Goal: Task Accomplishment & Management: Manage account settings

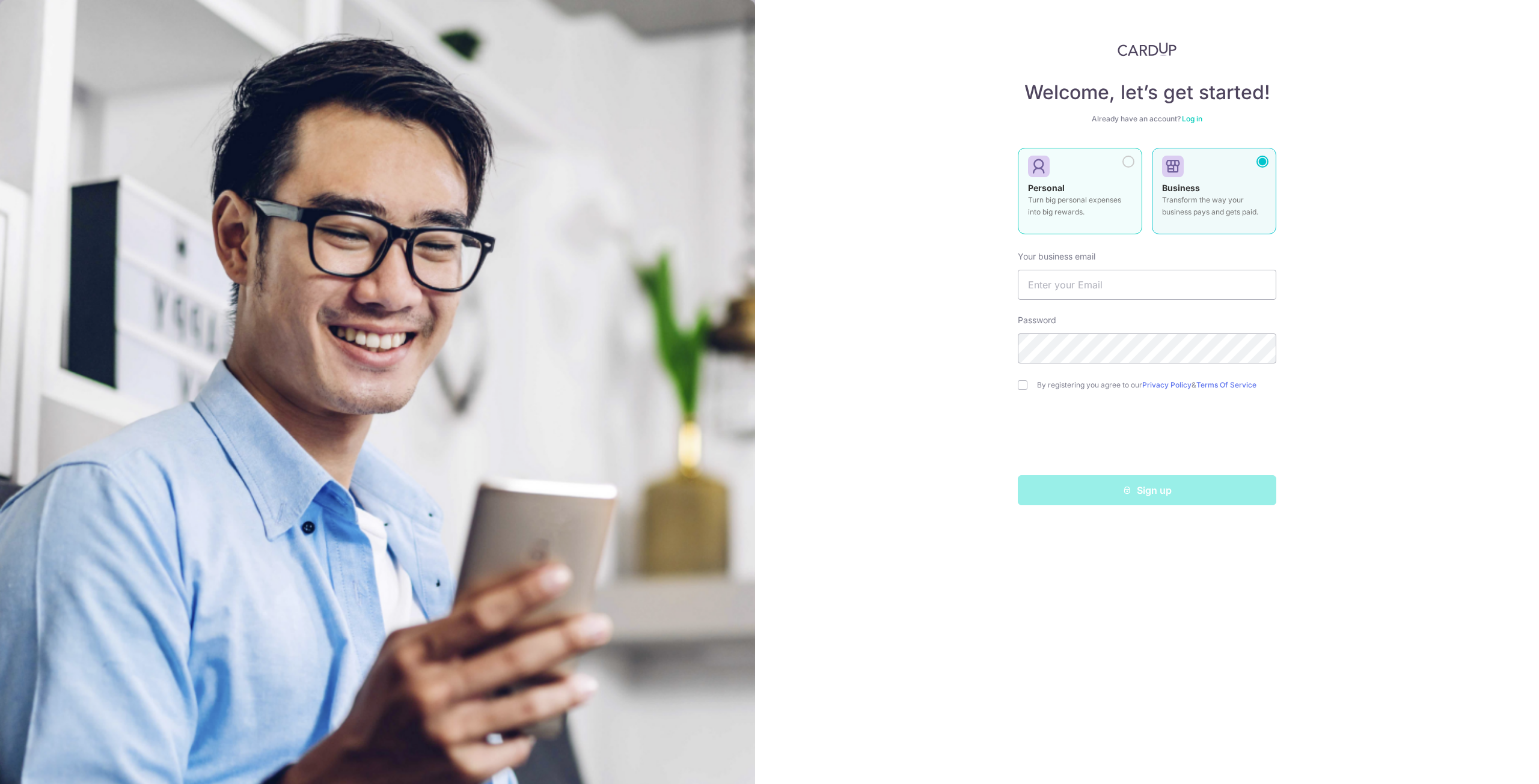
click at [1066, 184] on div "Personal Turn big personal expenses into big rewards." at bounding box center [1079, 203] width 104 height 42
click at [1098, 277] on input "text" at bounding box center [1147, 285] width 258 height 30
type input "[EMAIL_ADDRESS][DOMAIN_NAME]"
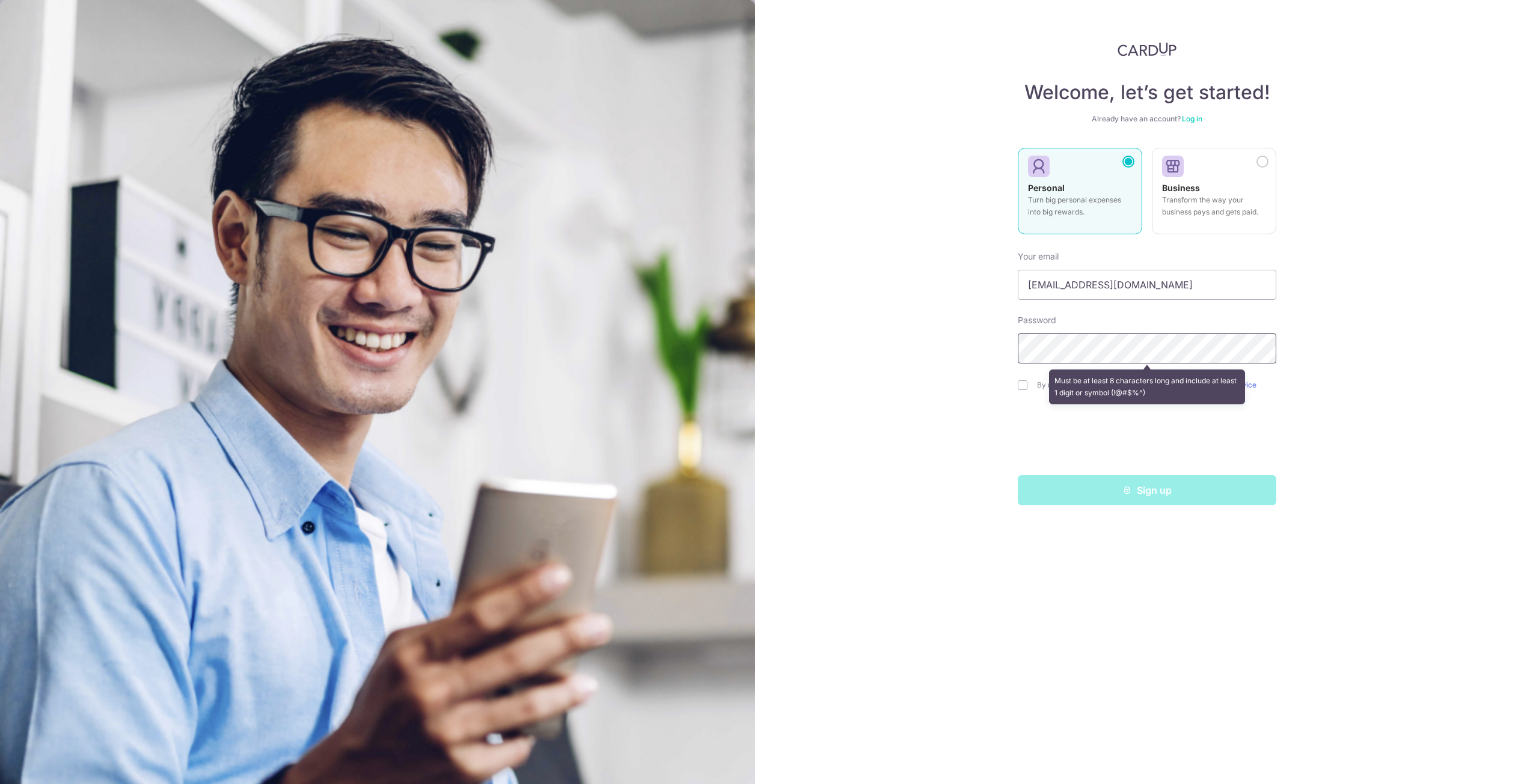
click at [814, 321] on div "Welcome, let’s get started! Already have an account? Log in Personal Turn big p…" at bounding box center [1146, 392] width 784 height 784
drag, startPoint x: 801, startPoint y: 389, endPoint x: 962, endPoint y: 396, distance: 161.2
click at [801, 389] on div "Welcome, let’s get started! Already have an account? Log in Personal Turn big p…" at bounding box center [1146, 392] width 784 height 784
click at [1019, 389] on input "checkbox" at bounding box center [1022, 385] width 10 height 10
checkbox input "true"
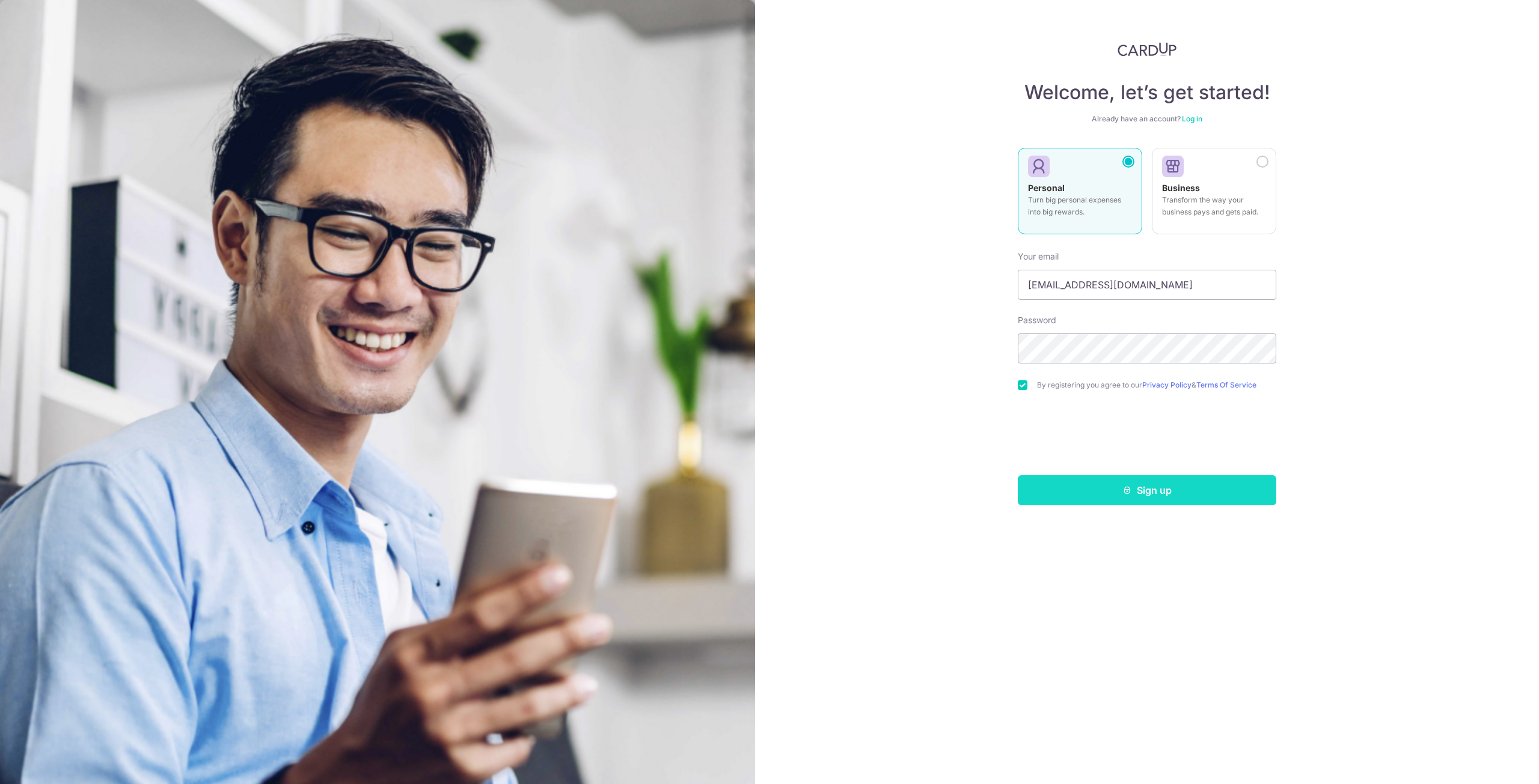
click at [1113, 482] on button "Sign up" at bounding box center [1147, 490] width 258 height 30
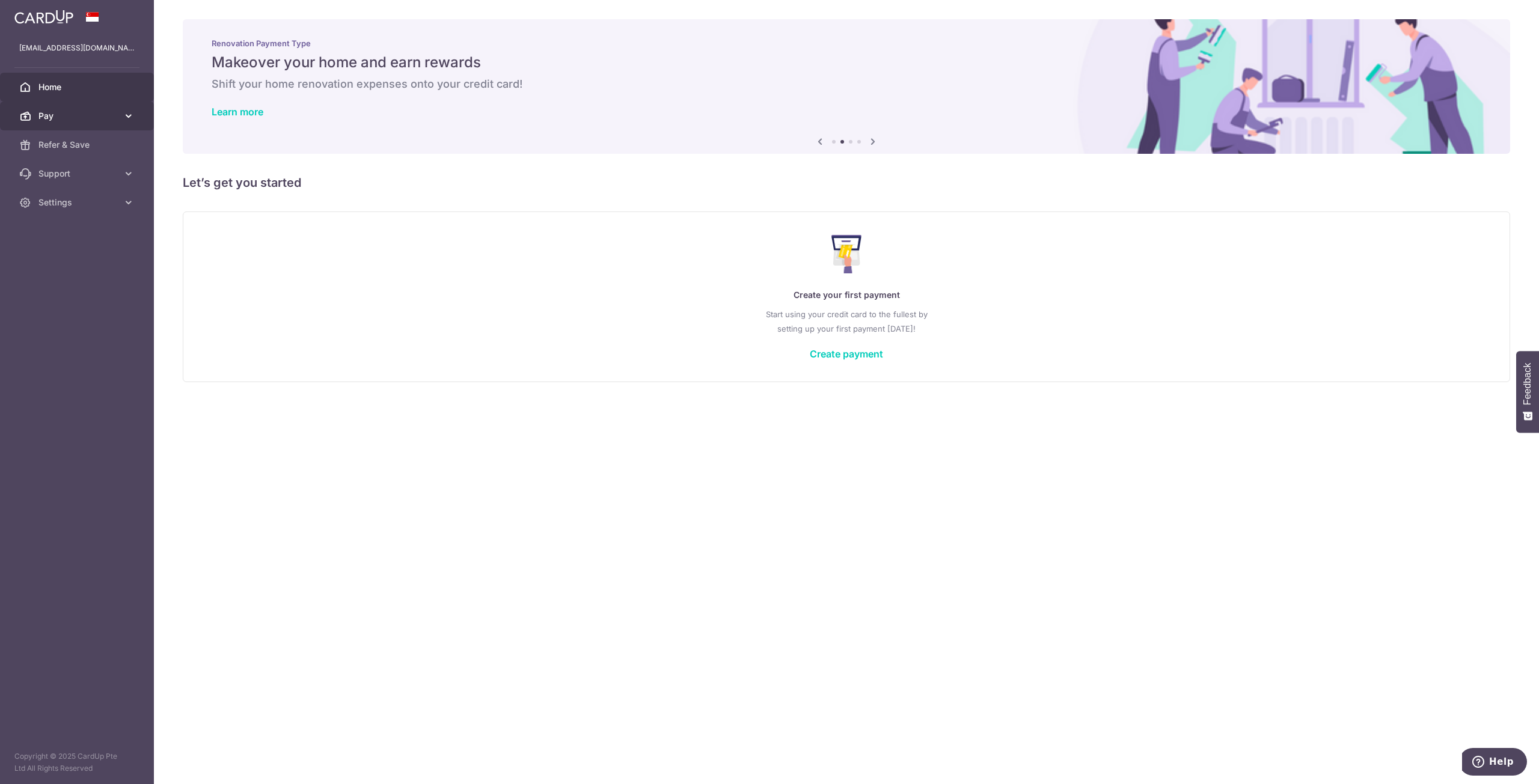
click at [50, 115] on span "Pay" at bounding box center [79, 116] width 80 height 12
click at [68, 254] on link "Refer & Save" at bounding box center [77, 247] width 154 height 29
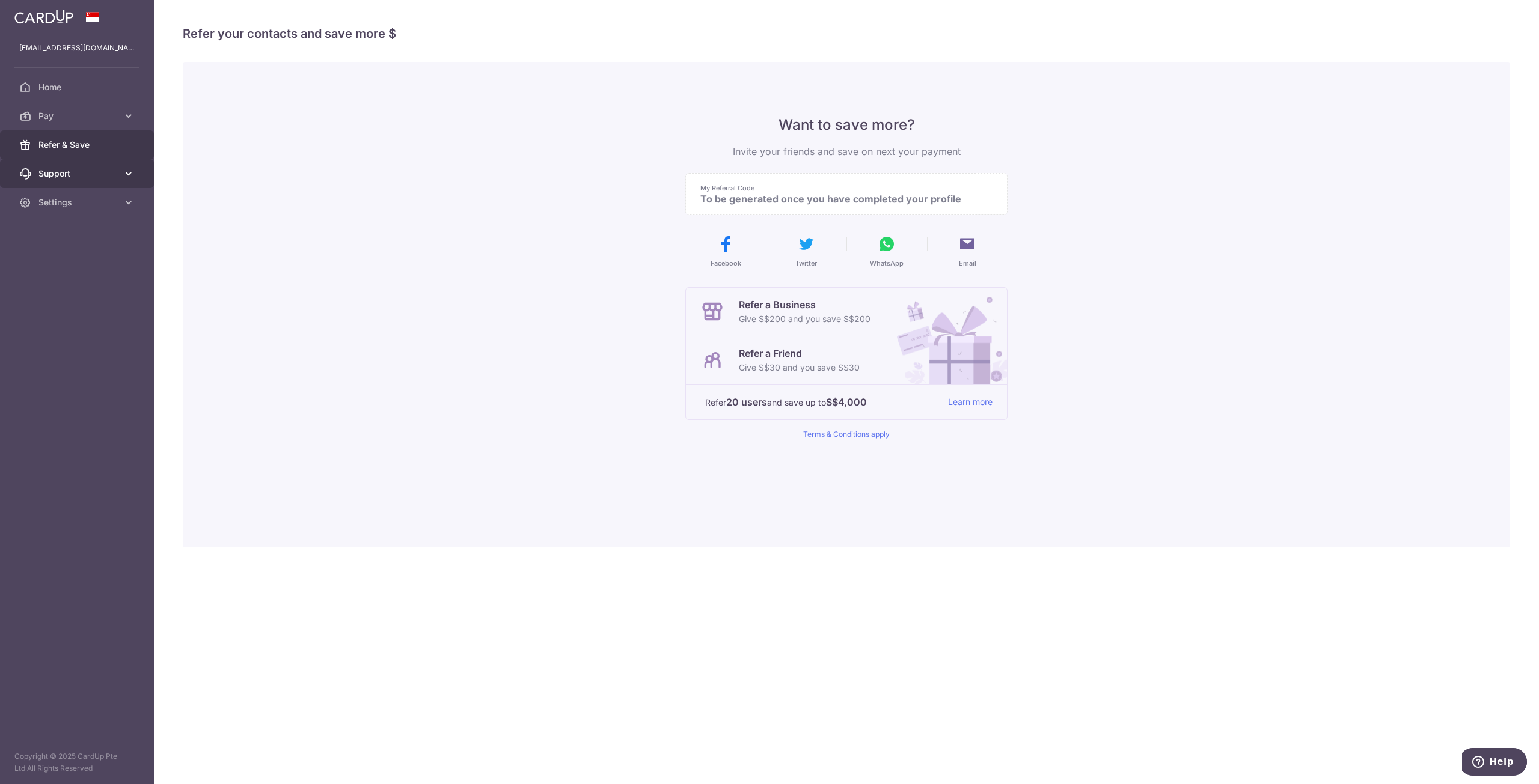
click at [64, 176] on span "Support" at bounding box center [79, 173] width 80 height 12
click at [65, 268] on link "Settings" at bounding box center [77, 275] width 154 height 29
click at [65, 304] on span "Account" at bounding box center [79, 303] width 80 height 12
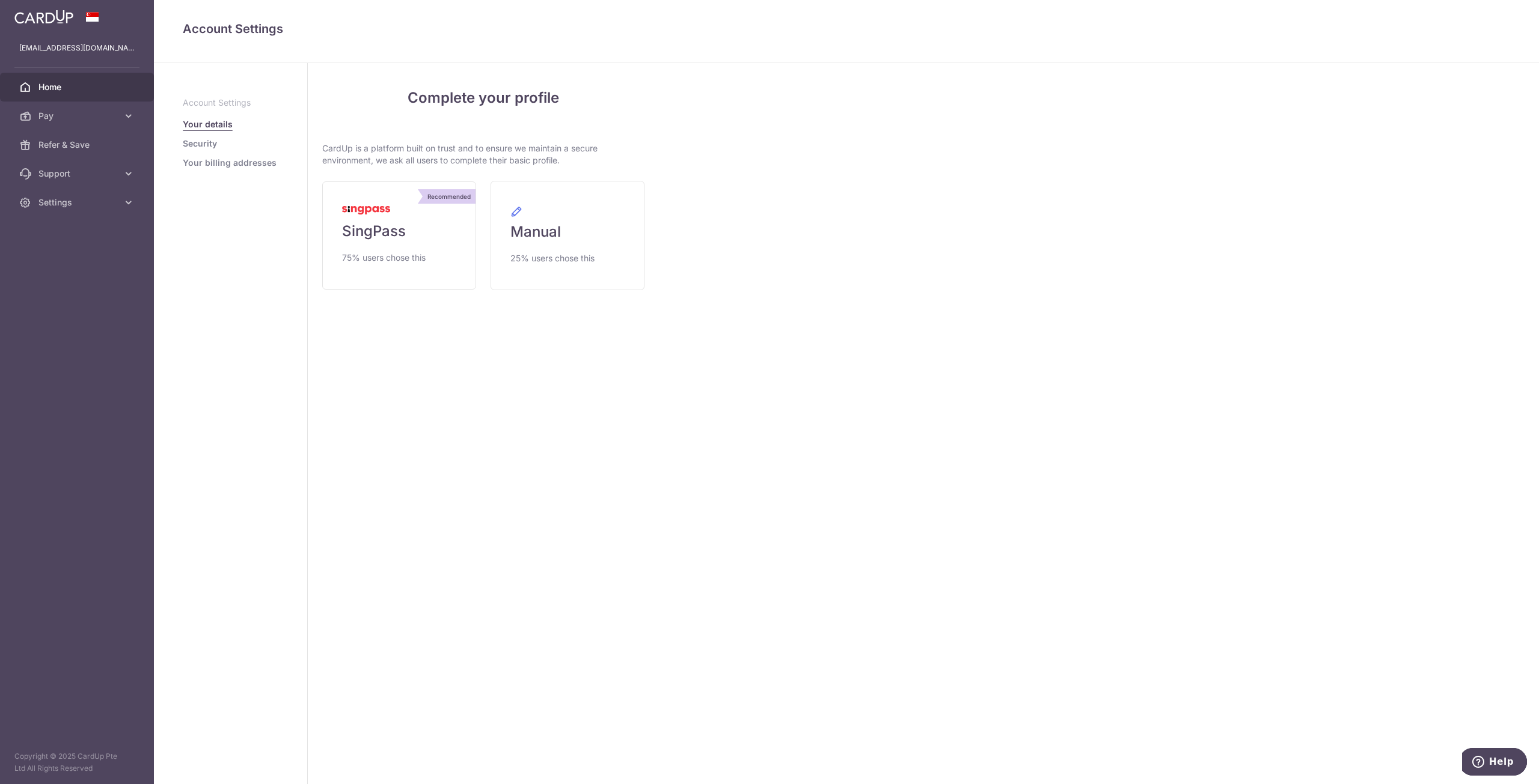
click at [66, 87] on span "Home" at bounding box center [79, 87] width 80 height 12
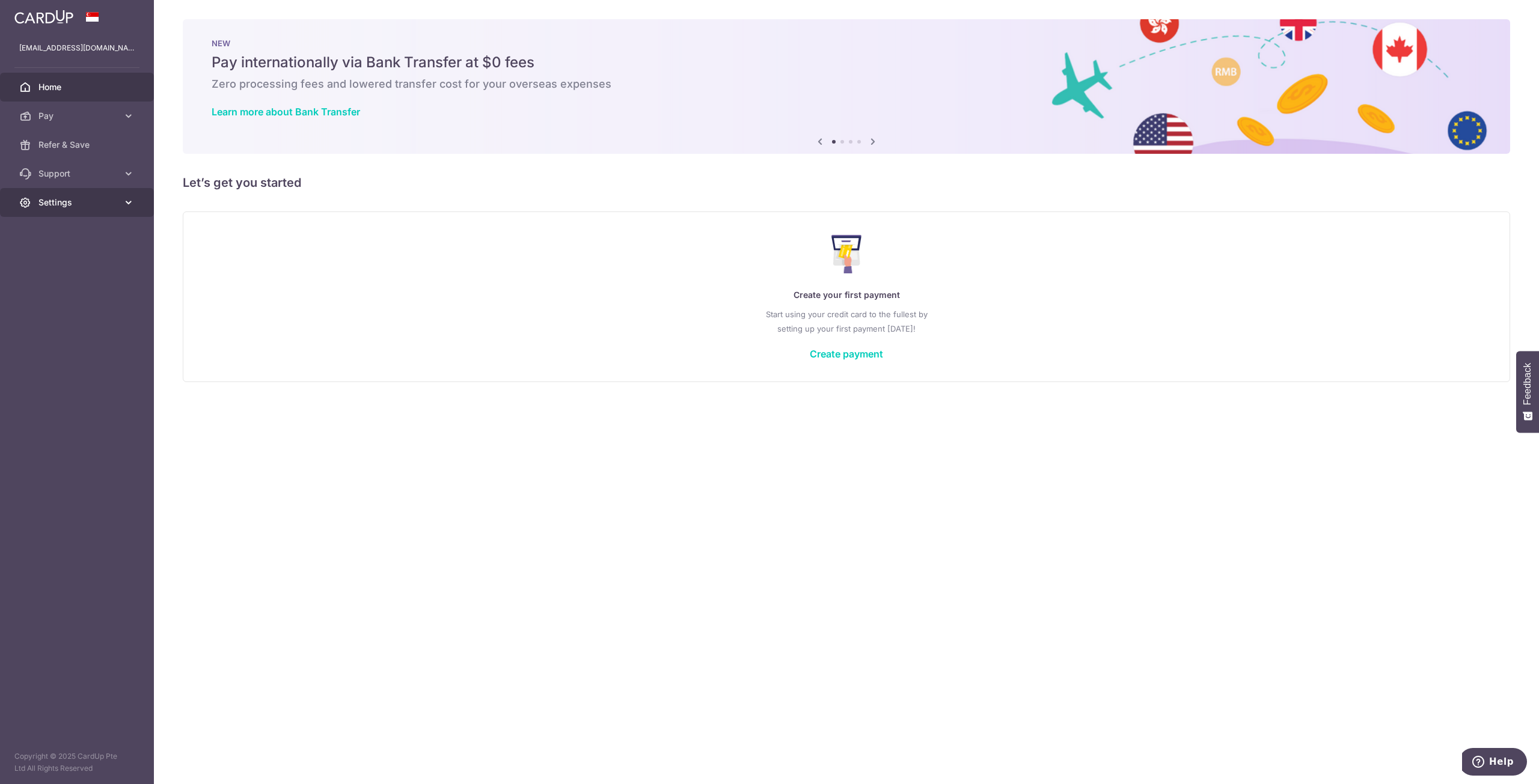
click at [103, 202] on span "Settings" at bounding box center [79, 201] width 80 height 12
click at [77, 227] on span "Account" at bounding box center [79, 230] width 80 height 12
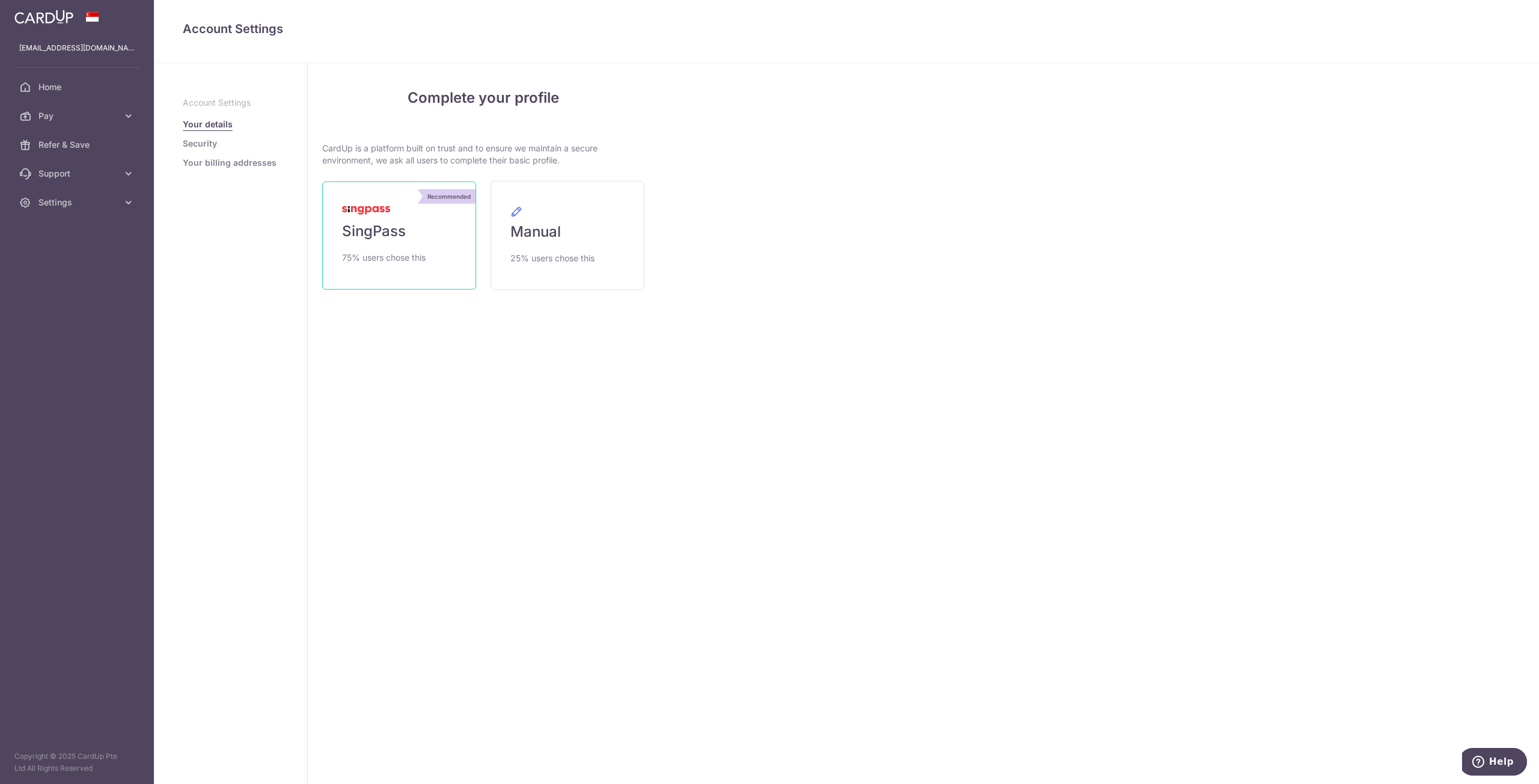
click at [399, 232] on span "SingPass" at bounding box center [373, 230] width 64 height 19
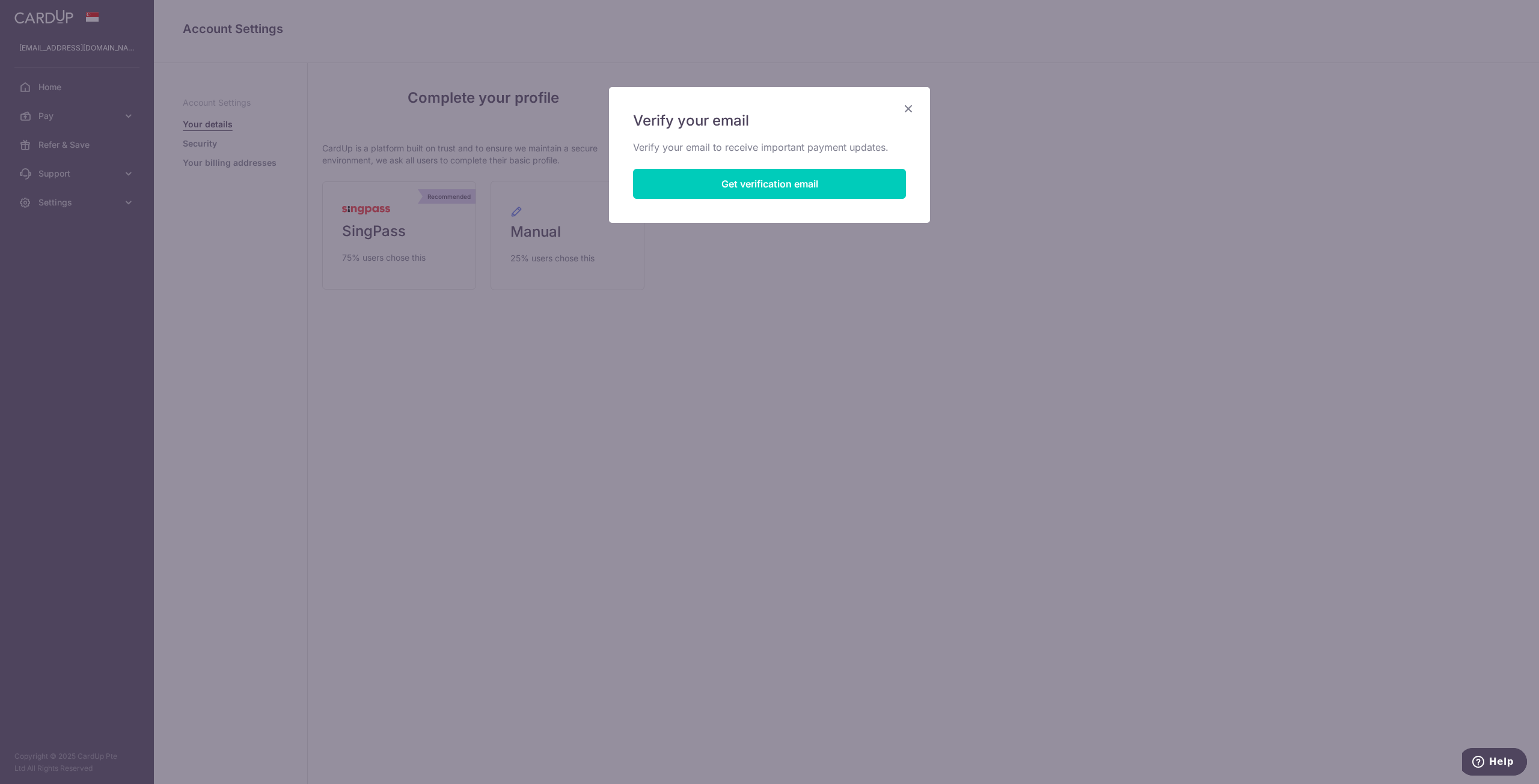
click at [909, 104] on icon "Close" at bounding box center [908, 108] width 14 height 15
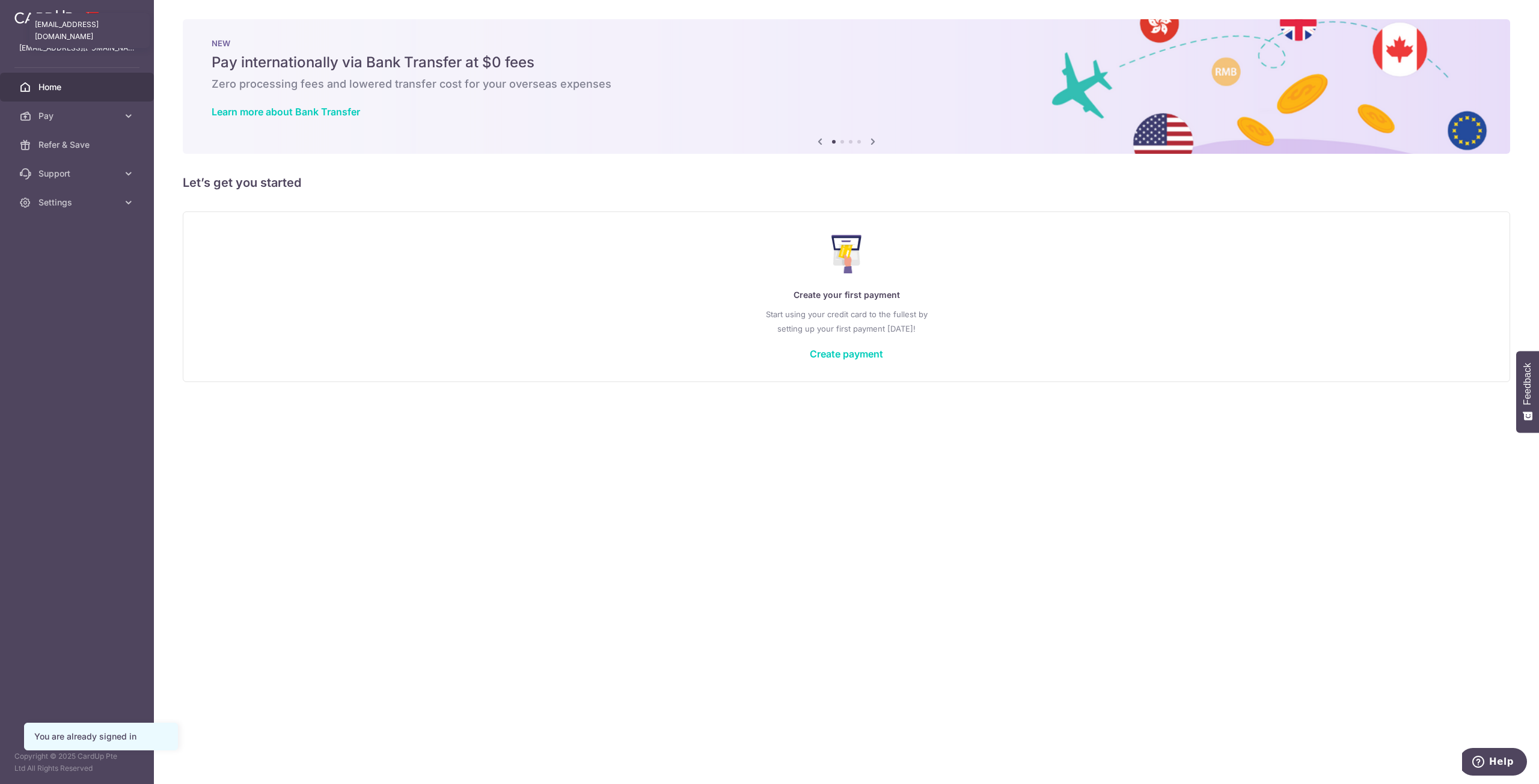
click at [90, 49] on p "[EMAIL_ADDRESS][DOMAIN_NAME]" at bounding box center [77, 48] width 116 height 12
click at [85, 206] on span "Settings" at bounding box center [79, 201] width 80 height 12
click at [67, 254] on span "Logout" at bounding box center [79, 259] width 80 height 12
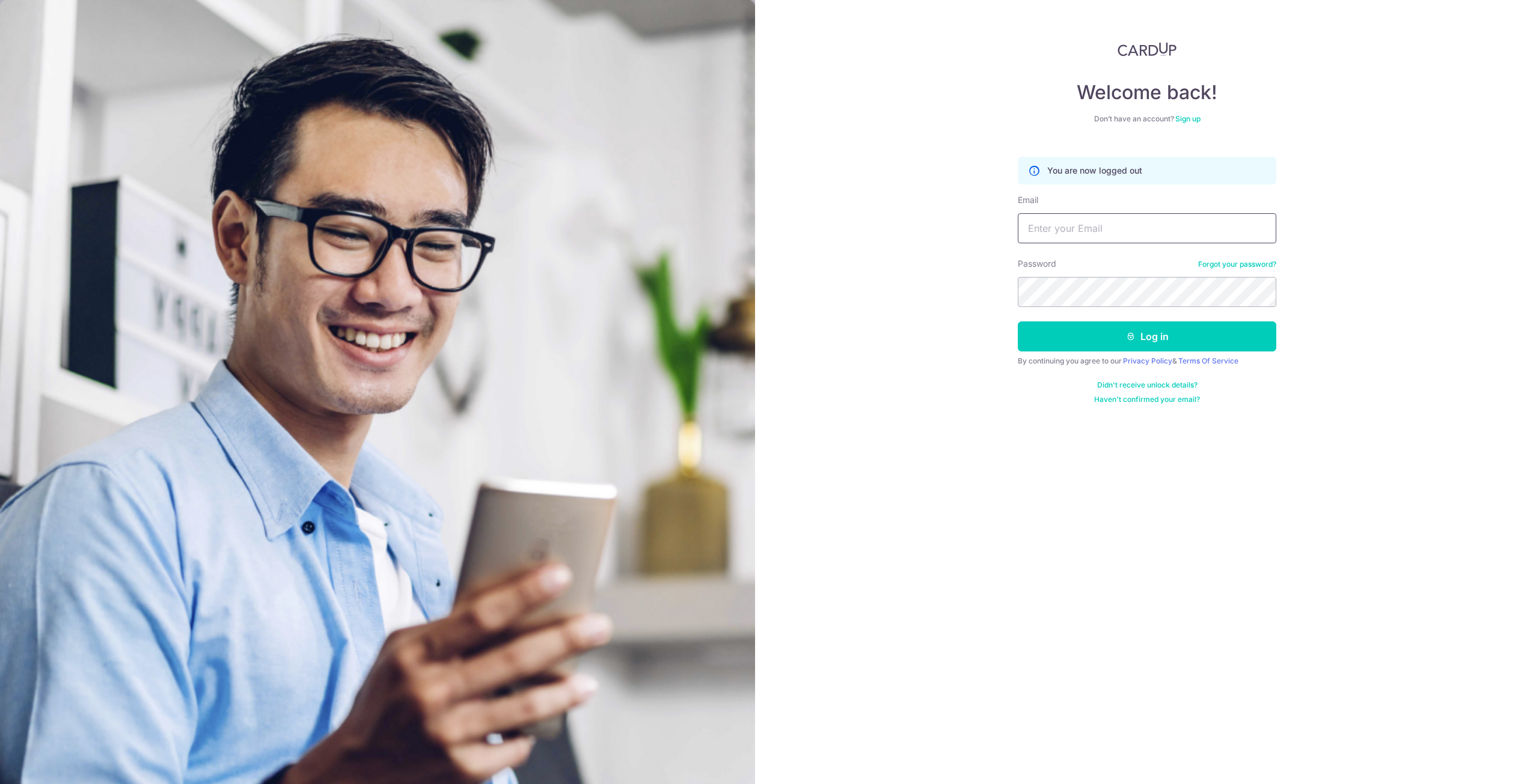
type input "[EMAIL_ADDRESS][DOMAIN_NAME]"
click at [1188, 119] on link "Sign up" at bounding box center [1187, 118] width 25 height 9
